Goal: Task Accomplishment & Management: Manage account settings

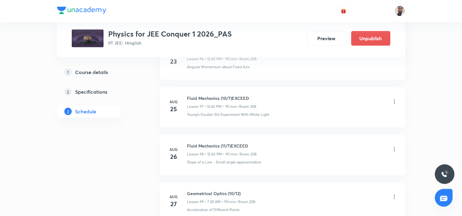
scroll to position [7429, 0]
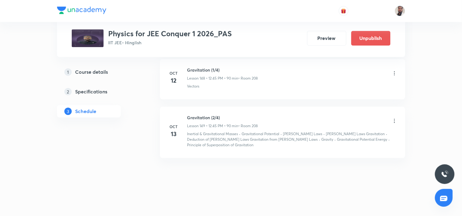
drag, startPoint x: 224, startPoint y: 114, endPoint x: 188, endPoint y: 111, distance: 36.7
click at [188, 111] on li "[DATE] Gravitation (2/4) Lesson 149 • 12:45 PM • 90 min • Room 208 Inertial & G…" at bounding box center [282, 133] width 245 height 52
copy h6 "Gravitation (2/4)"
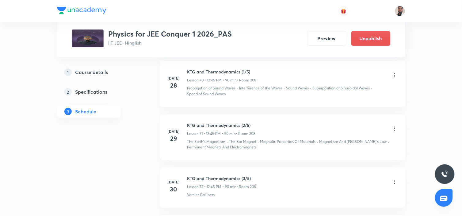
scroll to position [0, 0]
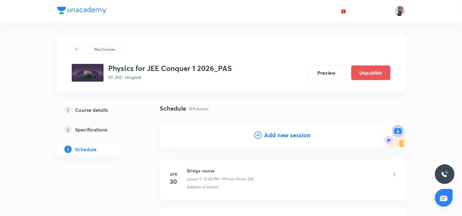
click at [257, 133] on icon at bounding box center [258, 134] width 7 height 7
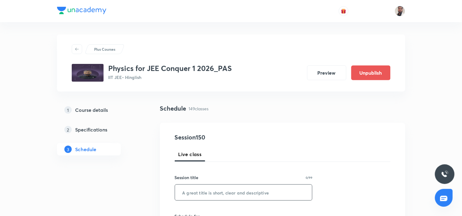
click at [209, 189] on input "text" at bounding box center [243, 192] width 137 height 16
paste input "Gravitation (2/4)"
click at [213, 192] on input "Gravitation (2/4)" at bounding box center [243, 192] width 137 height 16
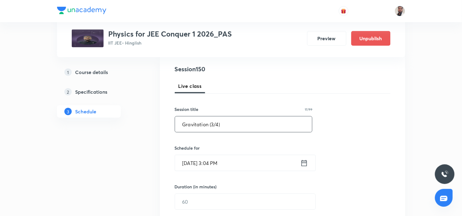
scroll to position [102, 0]
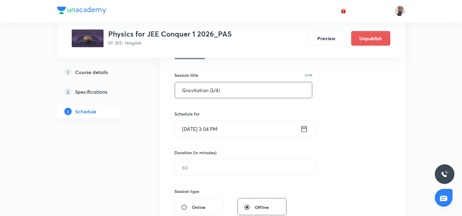
type input "Gravitation (3/4)"
click at [306, 126] on icon at bounding box center [305, 128] width 6 height 6
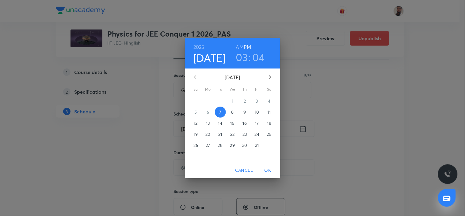
click at [223, 123] on span "14" at bounding box center [220, 123] width 11 height 6
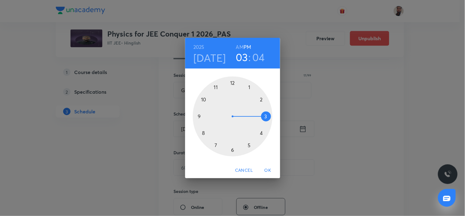
click at [324, 89] on div "2025 Oct 14 03 : 04 AM PM 1 2 3 4 5 6 7 8 9 10 11 12 Cancel OK" at bounding box center [232, 108] width 465 height 216
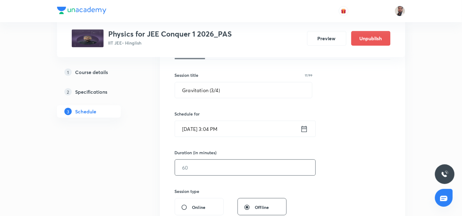
scroll to position [136, 0]
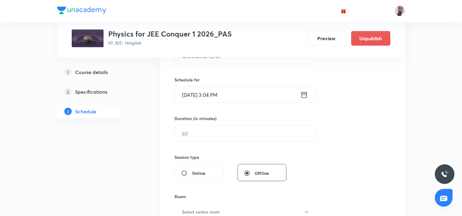
click at [303, 95] on icon at bounding box center [305, 95] width 8 height 9
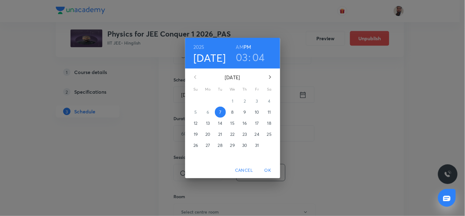
click at [220, 124] on p "14" at bounding box center [220, 123] width 4 height 6
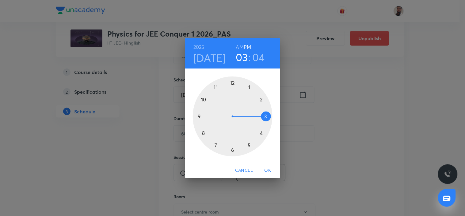
click at [231, 82] on div at bounding box center [233, 116] width 80 height 80
click at [201, 117] on div at bounding box center [233, 116] width 80 height 80
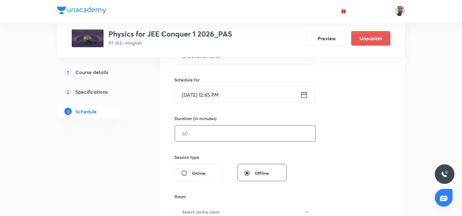
click at [190, 134] on input "text" at bounding box center [245, 133] width 141 height 16
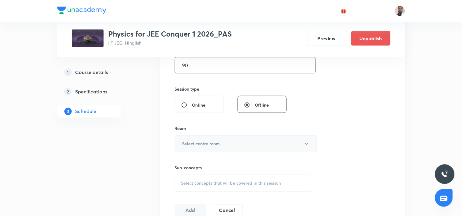
type input "90"
click at [208, 145] on h6 "Select centre room" at bounding box center [202, 144] width 38 height 6
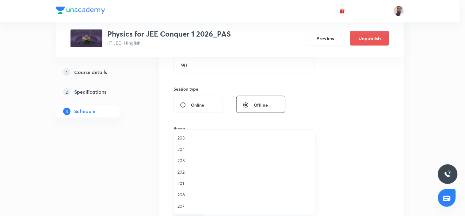
click at [192, 194] on span "208" at bounding box center [245, 194] width 134 height 6
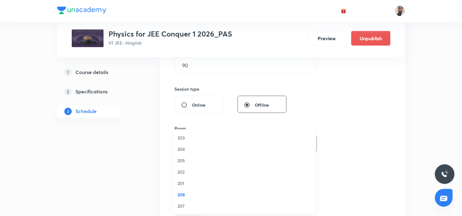
scroll to position [272, 0]
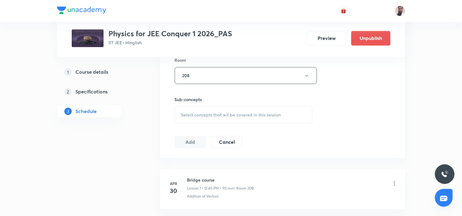
click at [238, 118] on div "Select concepts that wil be covered in this session" at bounding box center [244, 114] width 138 height 17
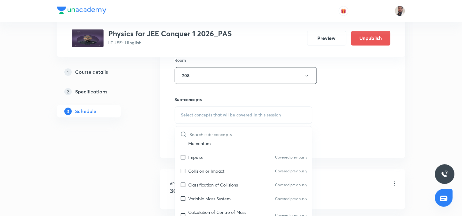
scroll to position [3382, 0]
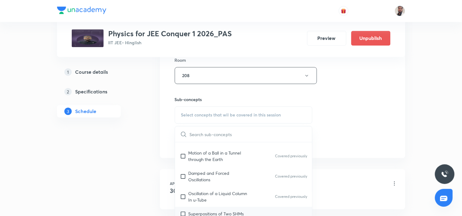
click at [239, 210] on p "Superpositions of Two SHMs" at bounding box center [217, 213] width 56 height 6
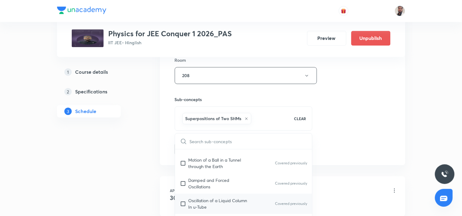
scroll to position [3416, 0]
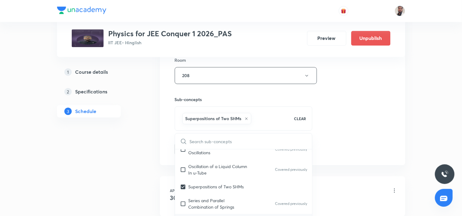
checkbox input "true"
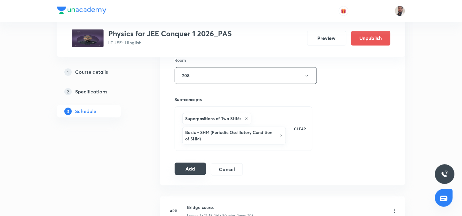
click at [189, 165] on button "Add" at bounding box center [191, 169] width 32 height 12
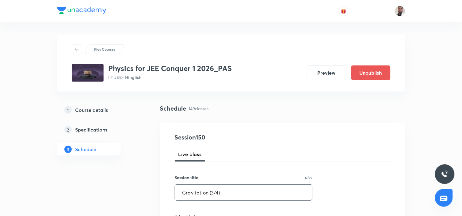
drag, startPoint x: 247, startPoint y: 194, endPoint x: 124, endPoint y: 195, distance: 123.3
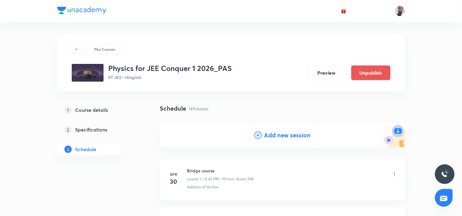
drag, startPoint x: 258, startPoint y: 135, endPoint x: 258, endPoint y: 127, distance: 8.0
click at [258, 134] on icon at bounding box center [258, 134] width 7 height 7
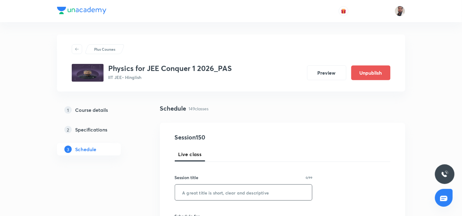
scroll to position [68, 0]
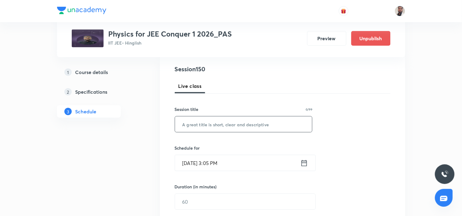
click at [229, 125] on input "text" at bounding box center [243, 124] width 137 height 16
paste input "Gravitation (3/4)"
click at [214, 122] on input "Gravitation (3/4)" at bounding box center [243, 124] width 137 height 16
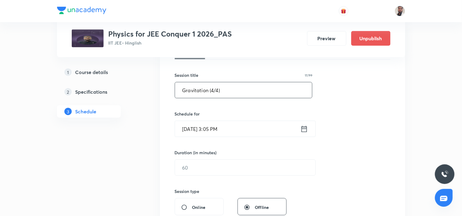
type input "Gravitation (4/4)"
click at [306, 127] on icon at bounding box center [305, 129] width 8 height 9
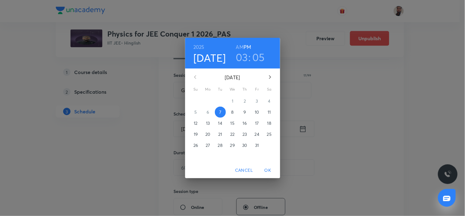
click at [233, 120] on p "15" at bounding box center [233, 123] width 4 height 6
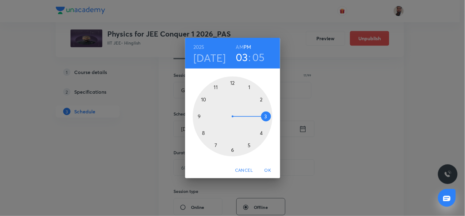
click at [198, 116] on div at bounding box center [233, 116] width 80 height 80
click at [266, 116] on div at bounding box center [233, 116] width 80 height 80
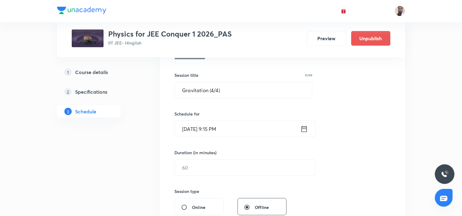
click at [304, 128] on icon at bounding box center [305, 129] width 8 height 9
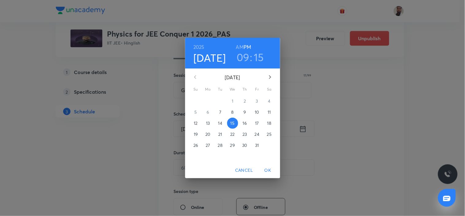
drag, startPoint x: 238, startPoint y: 44, endPoint x: 266, endPoint y: 131, distance: 91.4
click at [239, 44] on h6 "AM" at bounding box center [240, 47] width 8 height 9
click at [270, 168] on span "OK" at bounding box center [268, 170] width 15 height 8
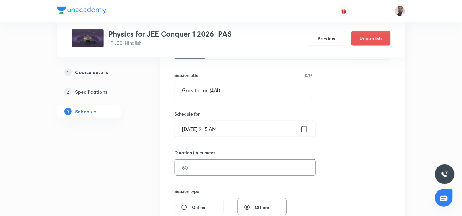
click at [220, 175] on input "text" at bounding box center [245, 168] width 141 height 16
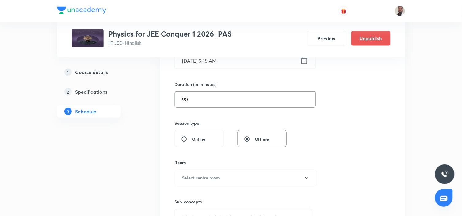
scroll to position [204, 0]
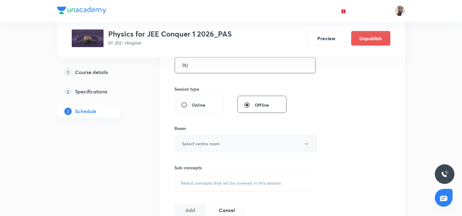
type input "90"
click at [237, 145] on button "Select centre room" at bounding box center [246, 143] width 142 height 17
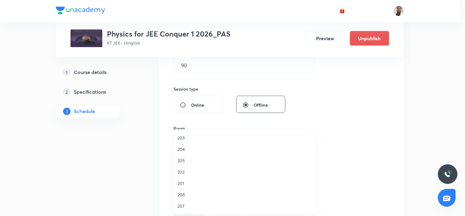
click at [189, 195] on span "208" at bounding box center [245, 194] width 134 height 6
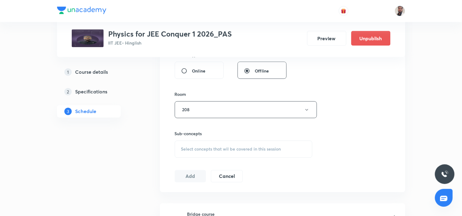
click at [280, 148] on span "Select concepts that wil be covered in this session" at bounding box center [231, 149] width 100 height 5
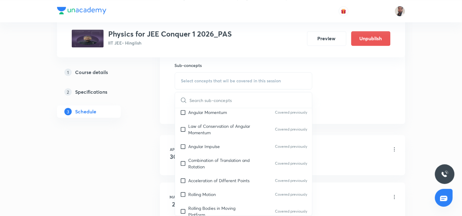
scroll to position [3312, 0]
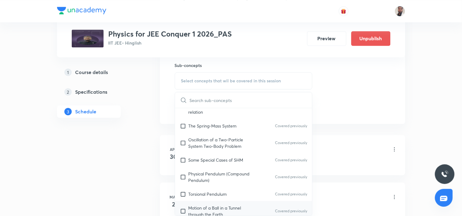
click at [225, 201] on div "Motion of a Ball in a Tunnel through the Earth Covered previously" at bounding box center [243, 211] width 137 height 20
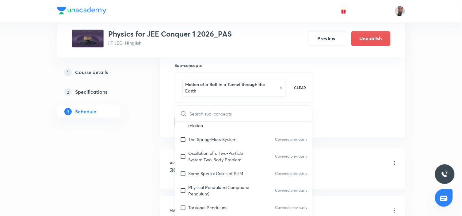
scroll to position [7266, 0]
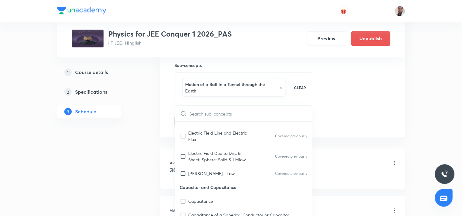
checkbox input "true"
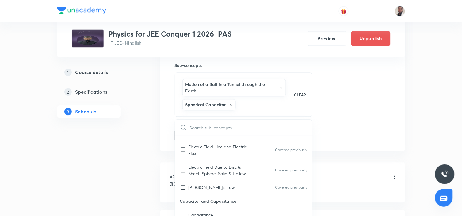
checkbox input "true"
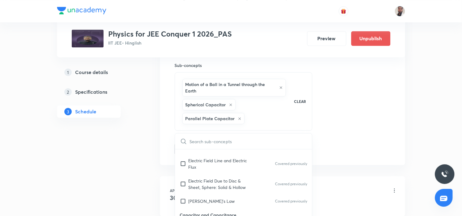
checkbox input "true"
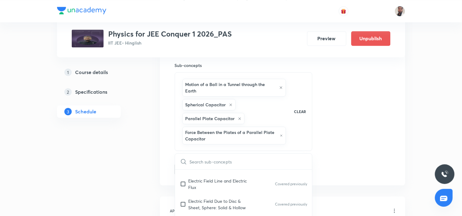
checkbox input "true"
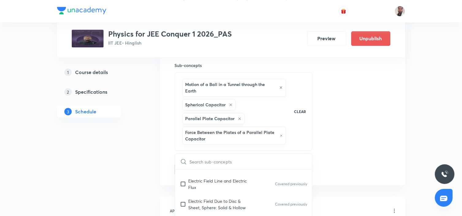
checkbox input "true"
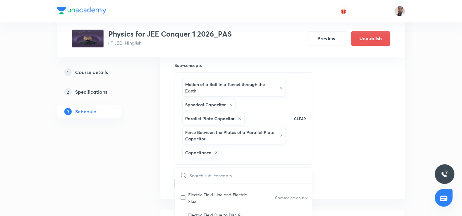
checkbox input "true"
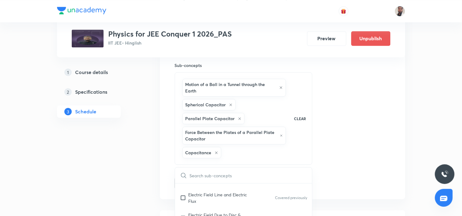
checkbox input "true"
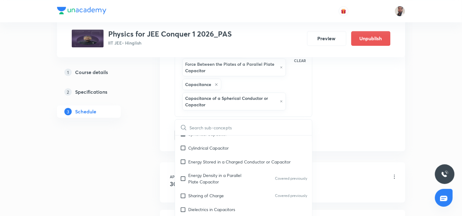
scroll to position [7436, 0]
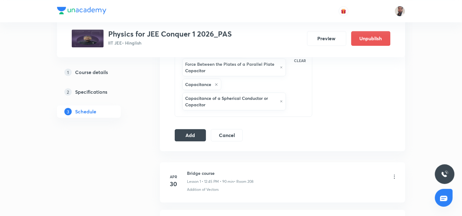
drag, startPoint x: 188, startPoint y: 136, endPoint x: 191, endPoint y: 34, distance: 101.9
click at [188, 135] on button "Add" at bounding box center [191, 135] width 32 height 12
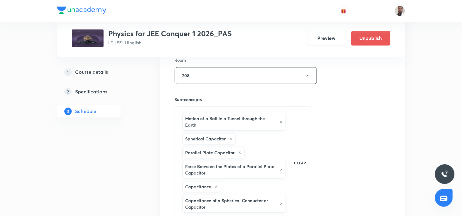
scroll to position [375, 0]
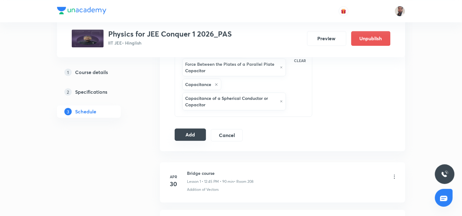
click at [201, 139] on button "Add" at bounding box center [191, 134] width 32 height 12
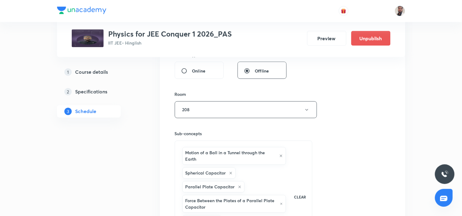
scroll to position [102, 0]
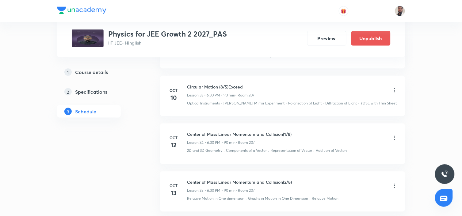
scroll to position [1793, 0]
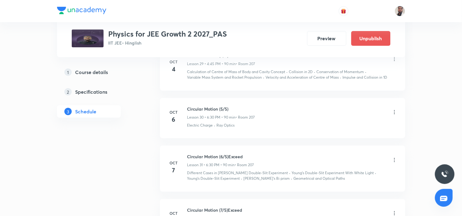
click at [210, 153] on h6 "Circular Motion (6/5)Exceed" at bounding box center [220, 156] width 67 height 6
click at [173, 160] on h6 "Oct" at bounding box center [174, 163] width 12 height 6
click at [337, 39] on button "Preview" at bounding box center [326, 37] width 39 height 15
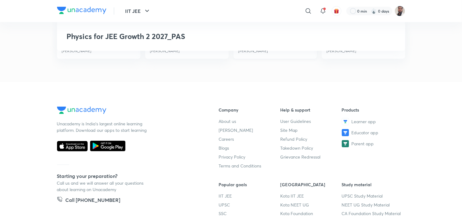
scroll to position [545, 0]
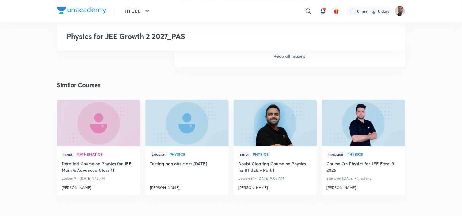
click at [282, 60] on h6 "+ See all lessons" at bounding box center [290, 55] width 231 height 21
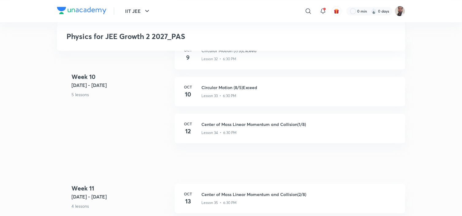
scroll to position [1500, 0]
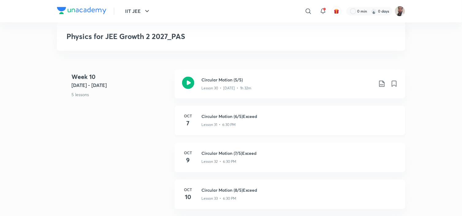
click at [211, 114] on h3 "Circular Motion (6/5)Exceed" at bounding box center [300, 116] width 196 height 6
click at [187, 115] on h6 "Oct" at bounding box center [188, 116] width 12 height 6
click at [212, 115] on h3 "Circular Motion (6/5)Exceed" at bounding box center [300, 116] width 196 height 6
click at [214, 114] on h3 "Circular Motion (6/5)Exceed" at bounding box center [300, 116] width 196 height 6
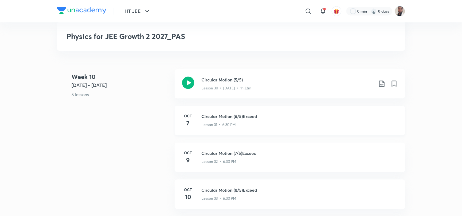
click at [224, 114] on h3 "Circular Motion (6/5)Exceed" at bounding box center [300, 116] width 196 height 6
click at [226, 114] on h3 "Circular Motion (6/5)Exceed" at bounding box center [300, 116] width 196 height 6
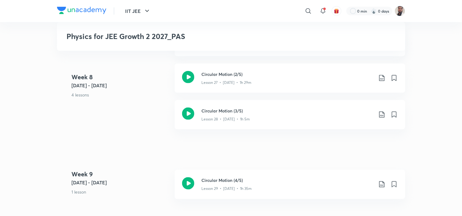
scroll to position [1295, 0]
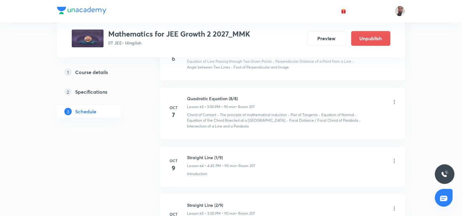
scroll to position [3459, 0]
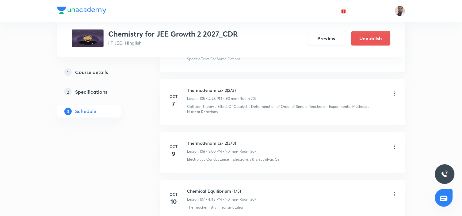
scroll to position [5505, 0]
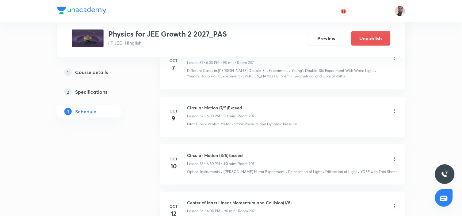
scroll to position [1861, 0]
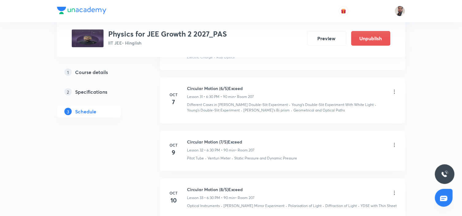
click at [394, 89] on icon at bounding box center [395, 92] width 6 height 6
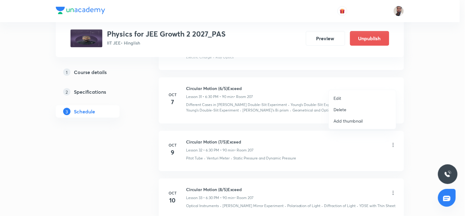
click at [357, 96] on li "Edit" at bounding box center [362, 97] width 67 height 11
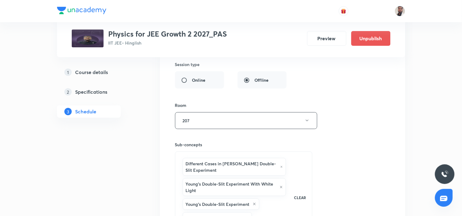
scroll to position [1827, 0]
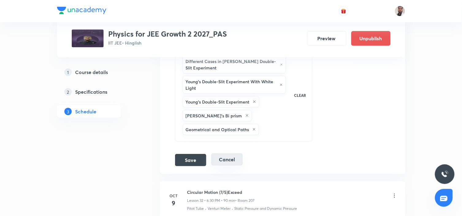
click at [219, 153] on button "Cancel" at bounding box center [227, 159] width 32 height 12
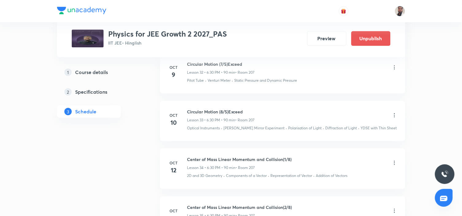
scroll to position [1520, 0]
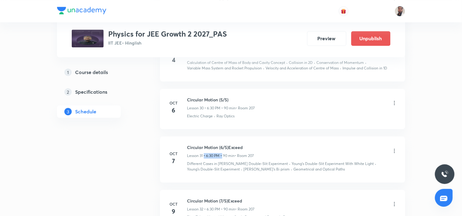
drag, startPoint x: 222, startPoint y: 148, endPoint x: 205, endPoint y: 147, distance: 17.8
click at [205, 153] on p "Lesson 31 • 6:30 PM • 90 min" at bounding box center [211, 156] width 48 height 6
drag, startPoint x: 253, startPoint y: 145, endPoint x: 170, endPoint y: 139, distance: 83.4
click at [170, 144] on div "[DATE] Circular Motion (6/5)Exceed Lesson 31 • 6:30 PM • 90 min • Room 207 Diff…" at bounding box center [283, 158] width 230 height 28
click at [226, 153] on p "Lesson 31 • 6:30 PM • 90 min" at bounding box center [211, 156] width 48 height 6
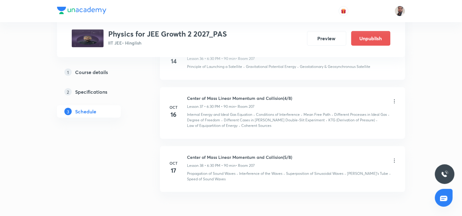
scroll to position [1886, 0]
